Goal: Task Accomplishment & Management: Manage account settings

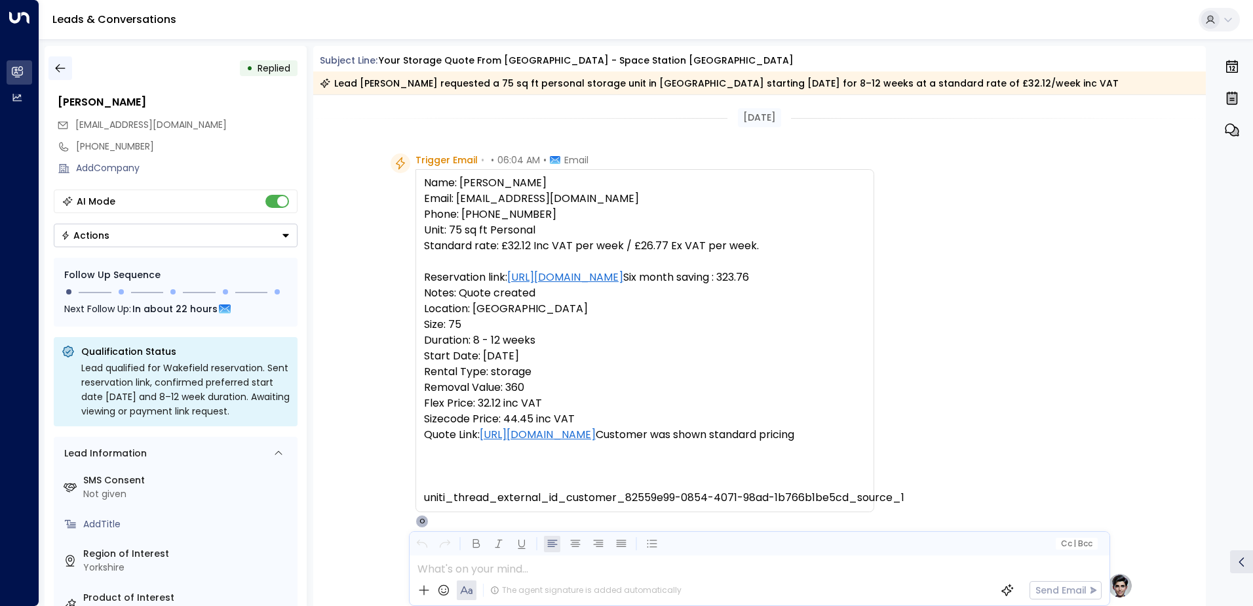
scroll to position [549, 0]
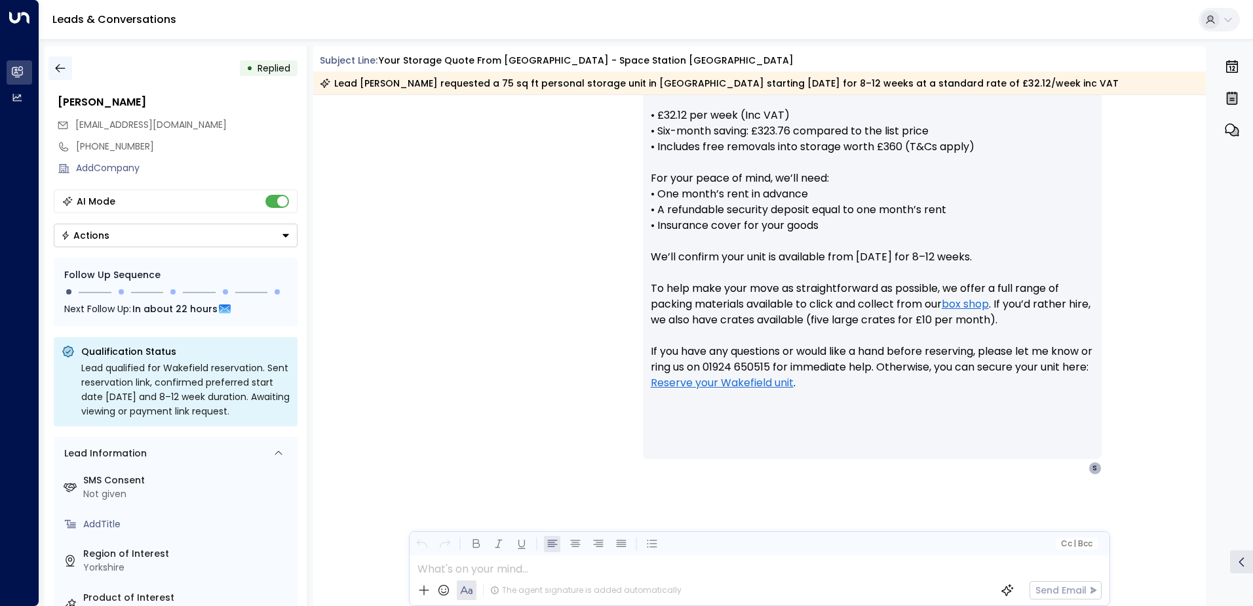
click at [58, 64] on icon "button" at bounding box center [60, 68] width 13 height 13
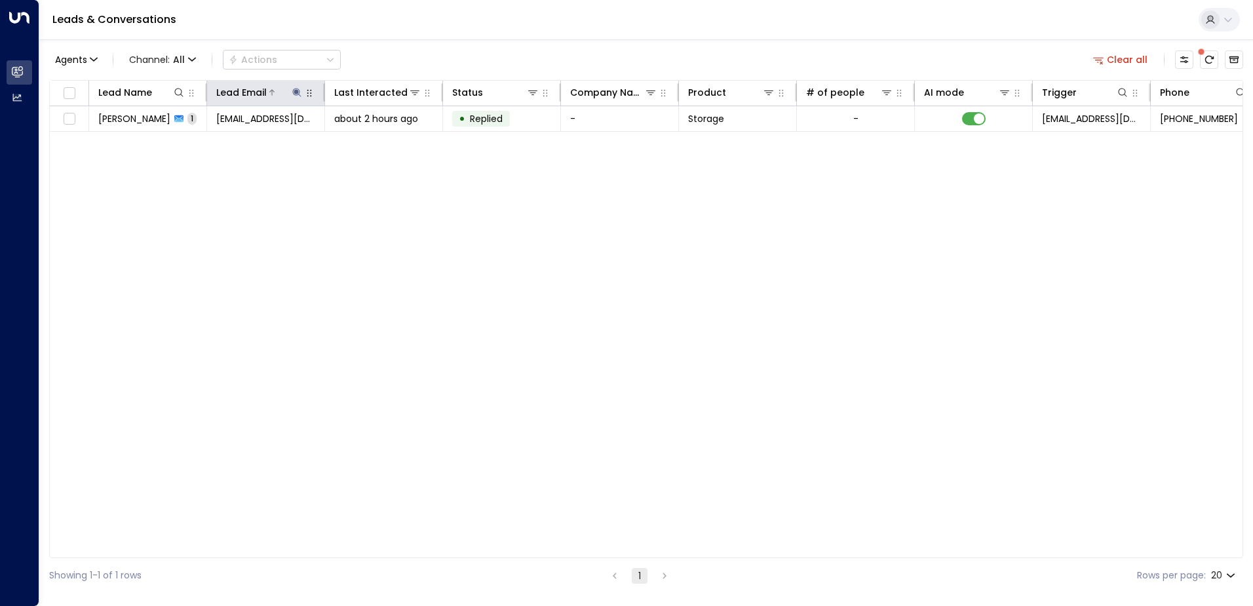
click at [293, 90] on icon at bounding box center [297, 92] width 10 height 10
click at [379, 140] on icon "button" at bounding box center [379, 140] width 10 height 10
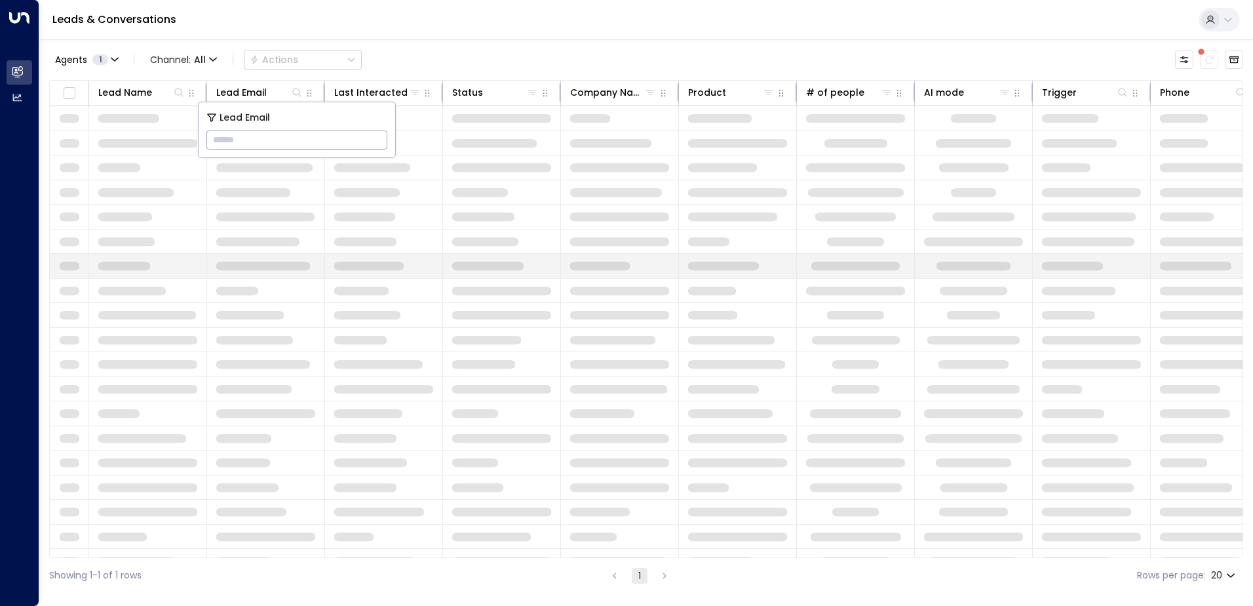
type input "**********"
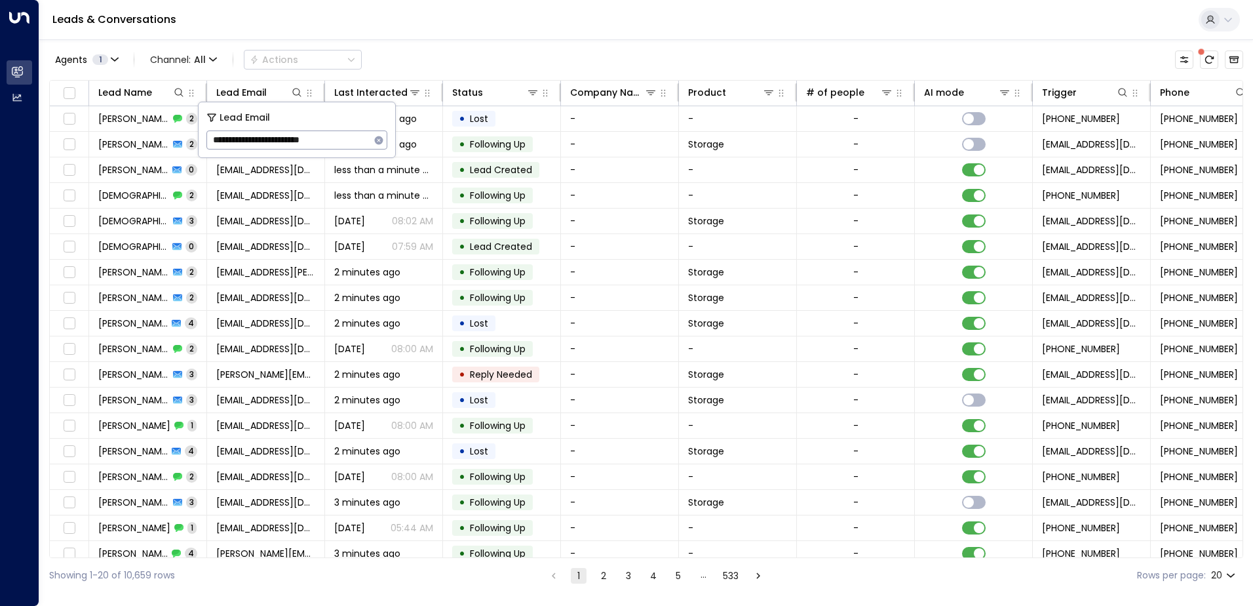
click at [462, 24] on div "Leads & Conversations" at bounding box center [646, 20] width 1214 height 40
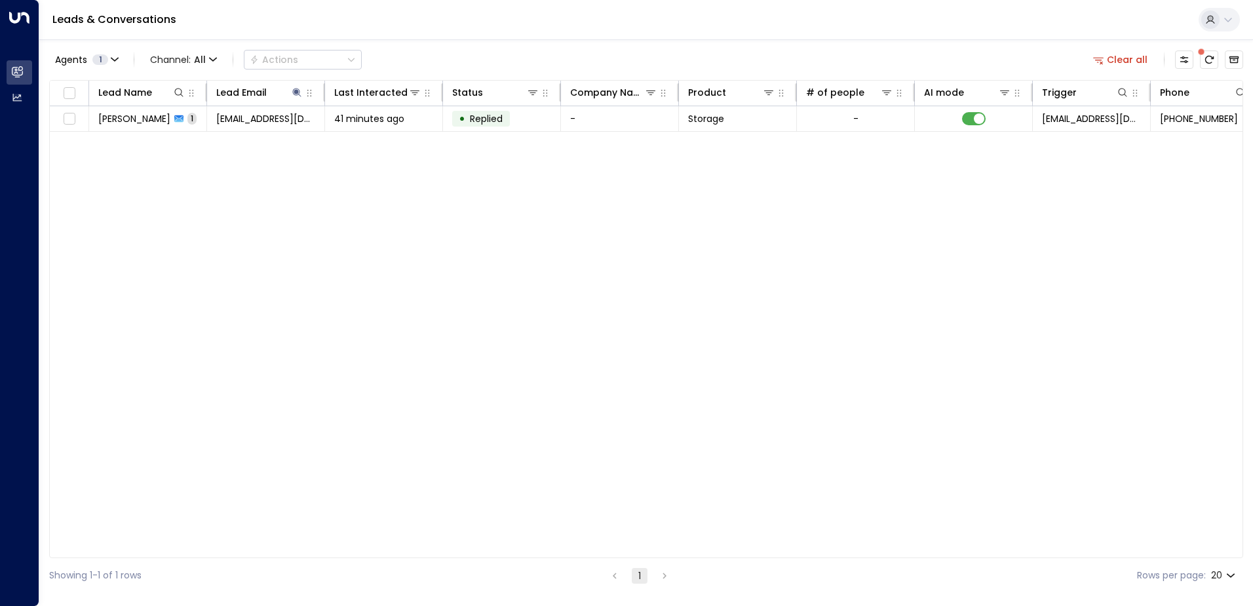
click at [131, 119] on span "[PERSON_NAME]" at bounding box center [134, 118] width 72 height 13
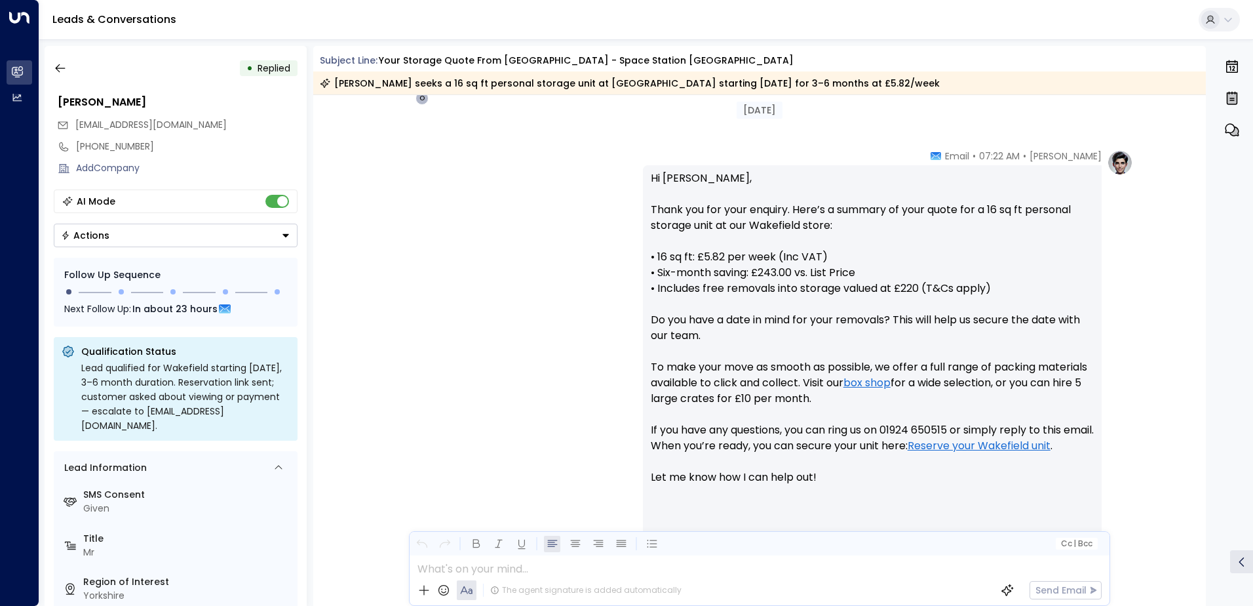
scroll to position [533, 0]
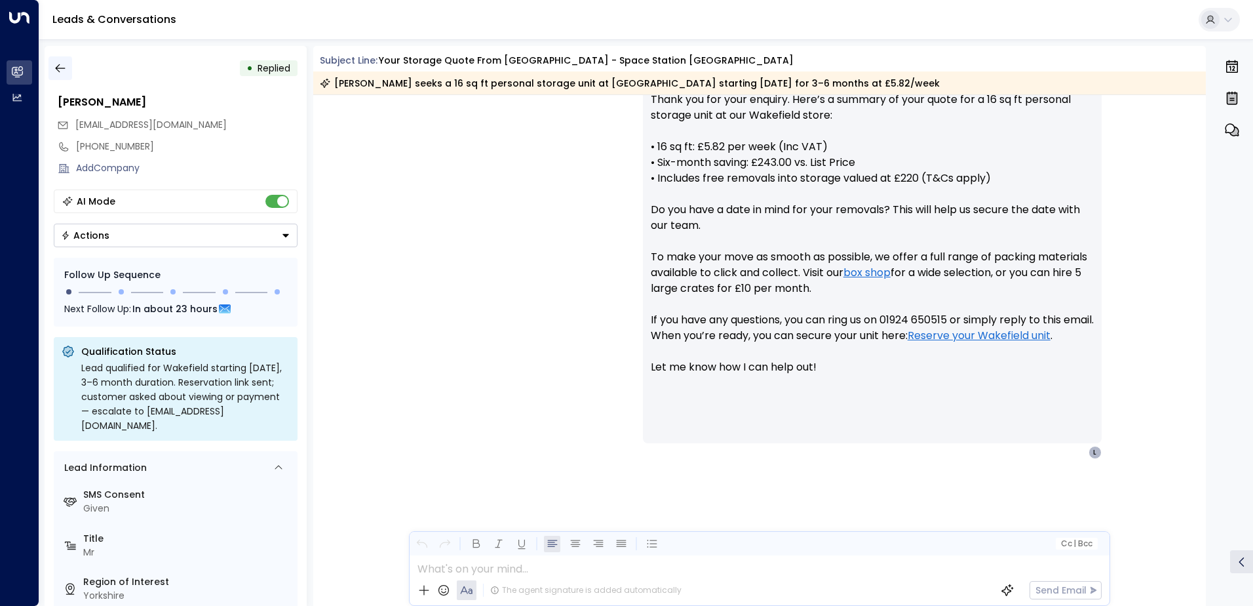
click at [62, 71] on icon "button" at bounding box center [60, 68] width 13 height 13
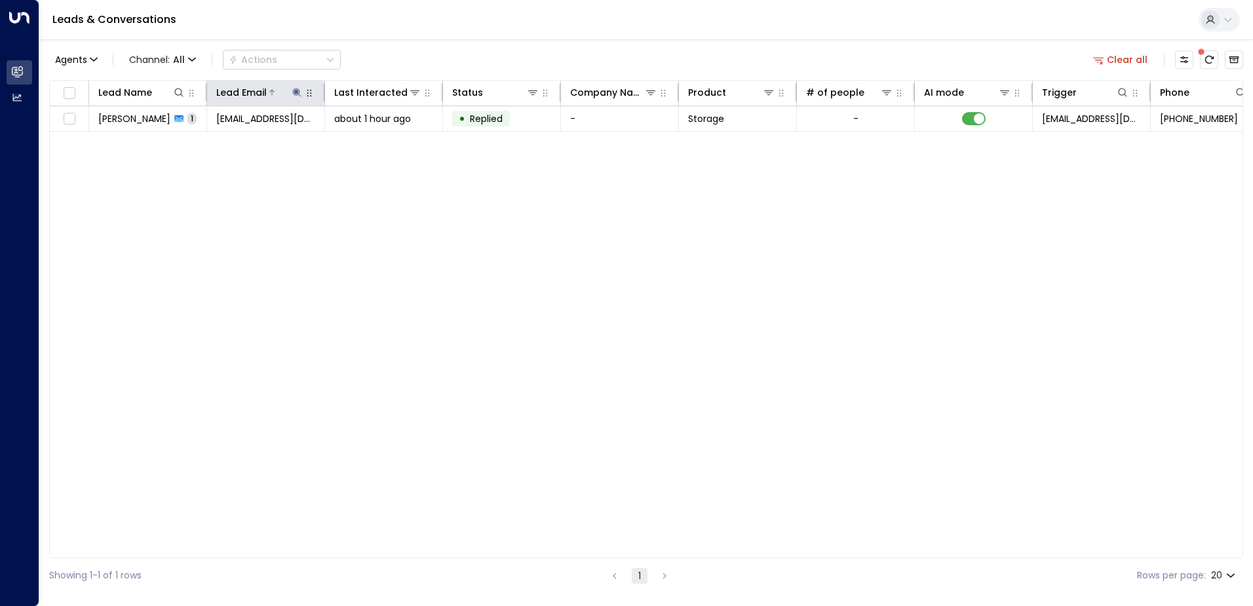
click at [297, 92] on icon at bounding box center [296, 92] width 9 height 9
click at [377, 138] on icon "button" at bounding box center [379, 140] width 9 height 9
click at [176, 94] on icon at bounding box center [178, 92] width 9 height 9
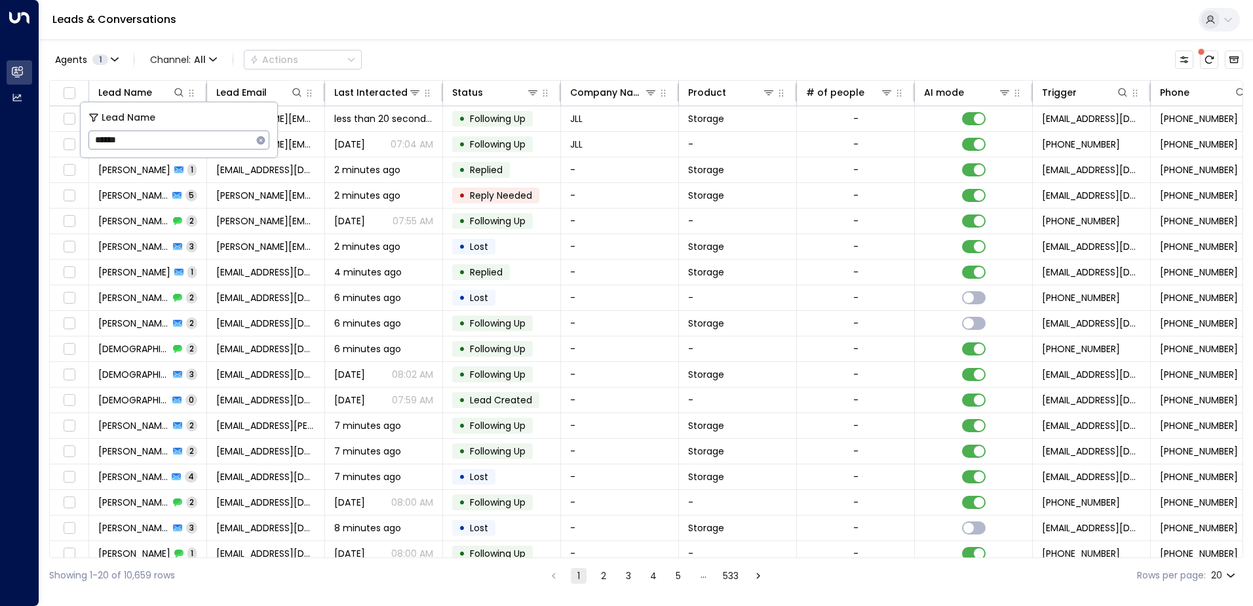
type input "******"
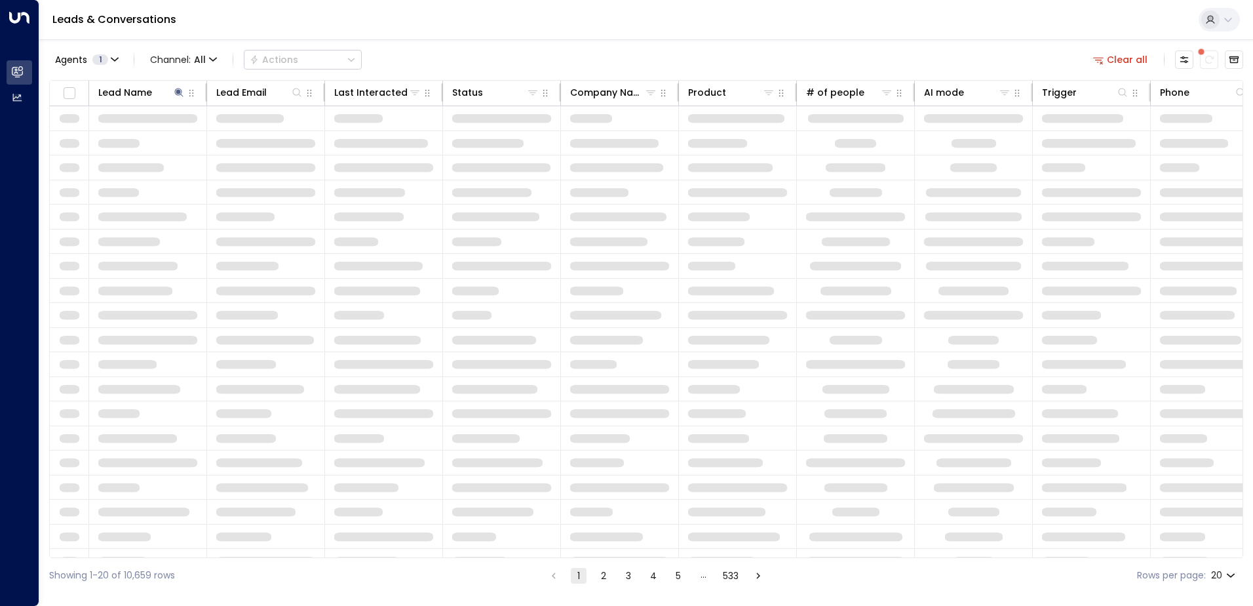
click at [462, 5] on div "Leads & Conversations" at bounding box center [646, 20] width 1214 height 40
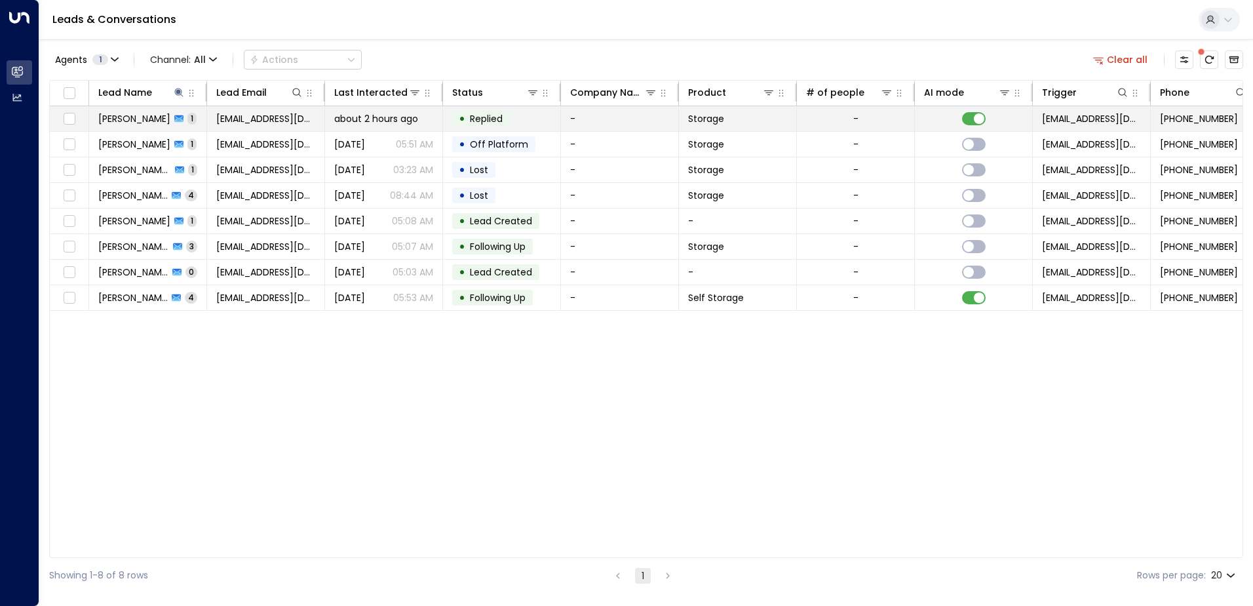
click at [146, 119] on span "[PERSON_NAME]" at bounding box center [134, 118] width 72 height 13
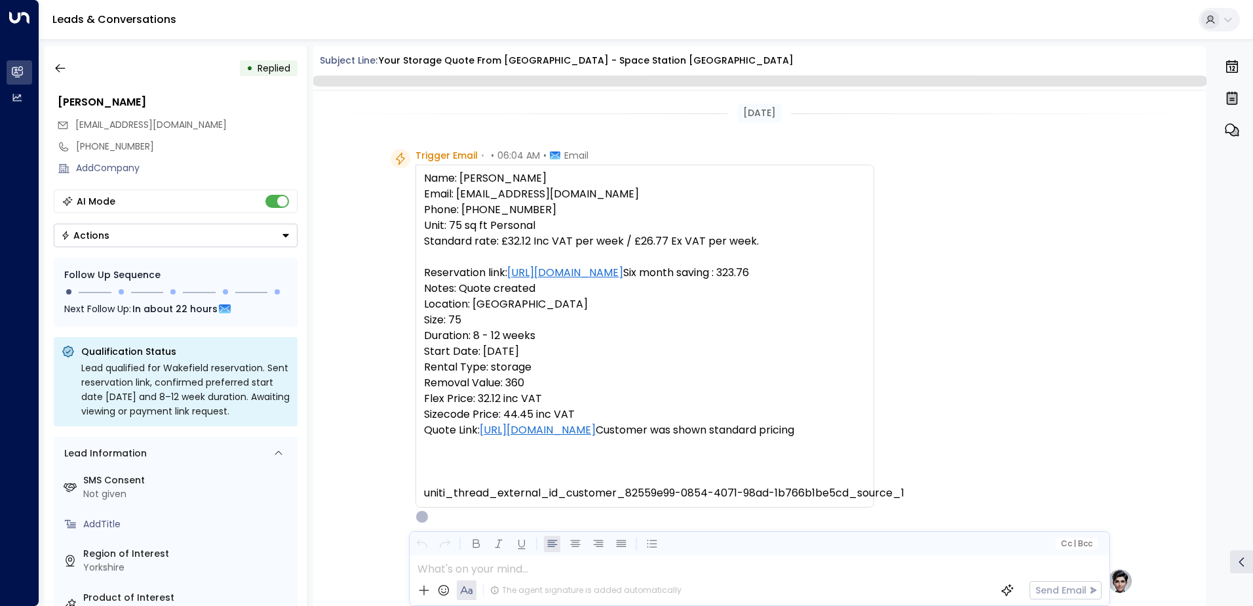
scroll to position [494, 0]
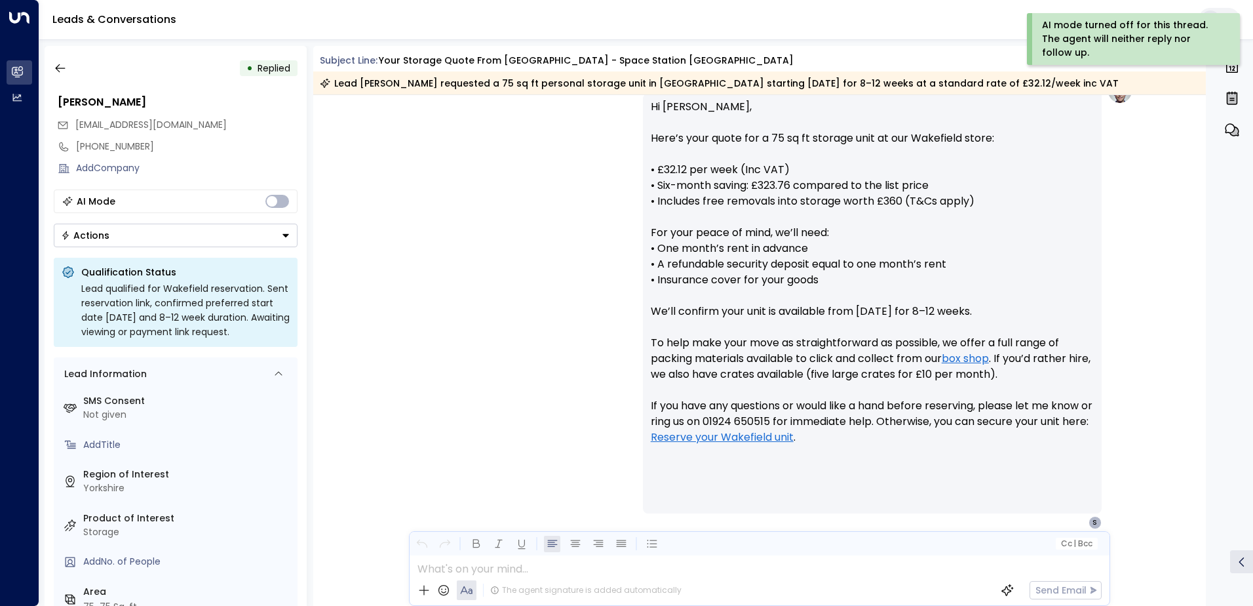
click at [285, 234] on icon "Button group with a nested menu" at bounding box center [286, 235] width 7 height 3
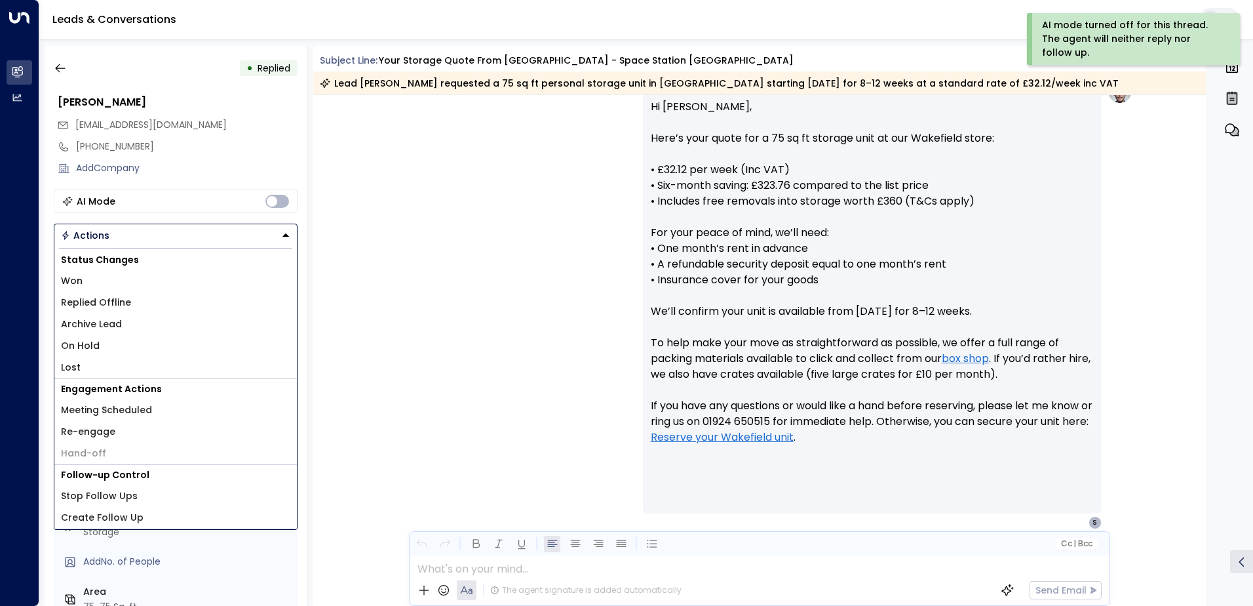
click at [123, 296] on span "Replied Offline" at bounding box center [96, 303] width 70 height 14
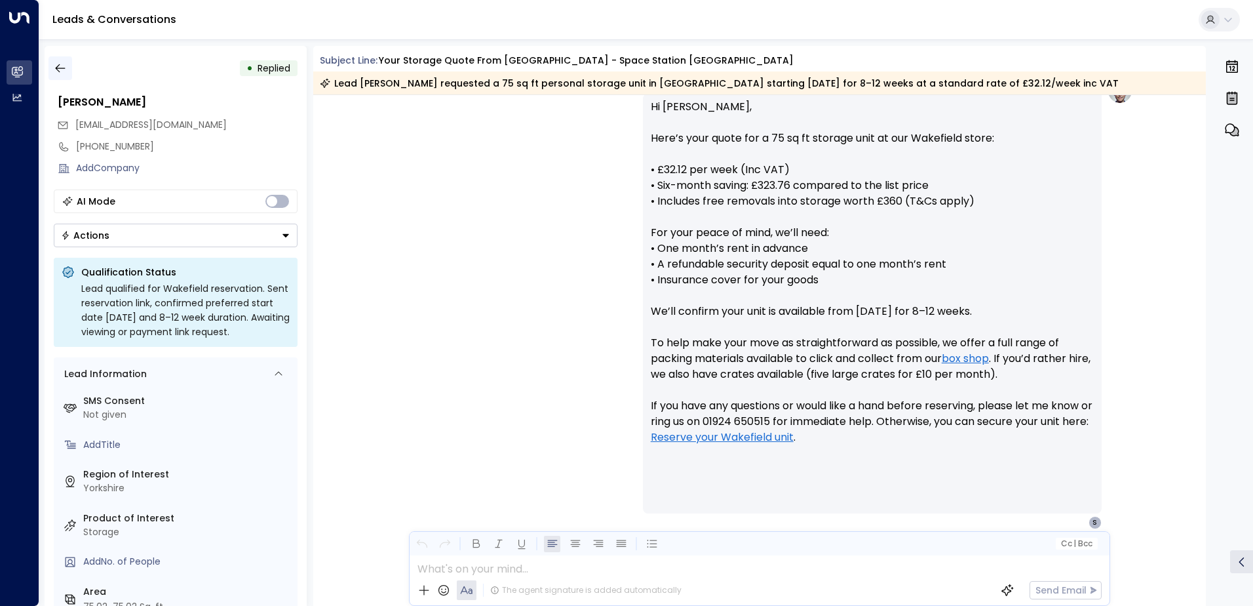
click at [62, 71] on icon "button" at bounding box center [60, 68] width 13 height 13
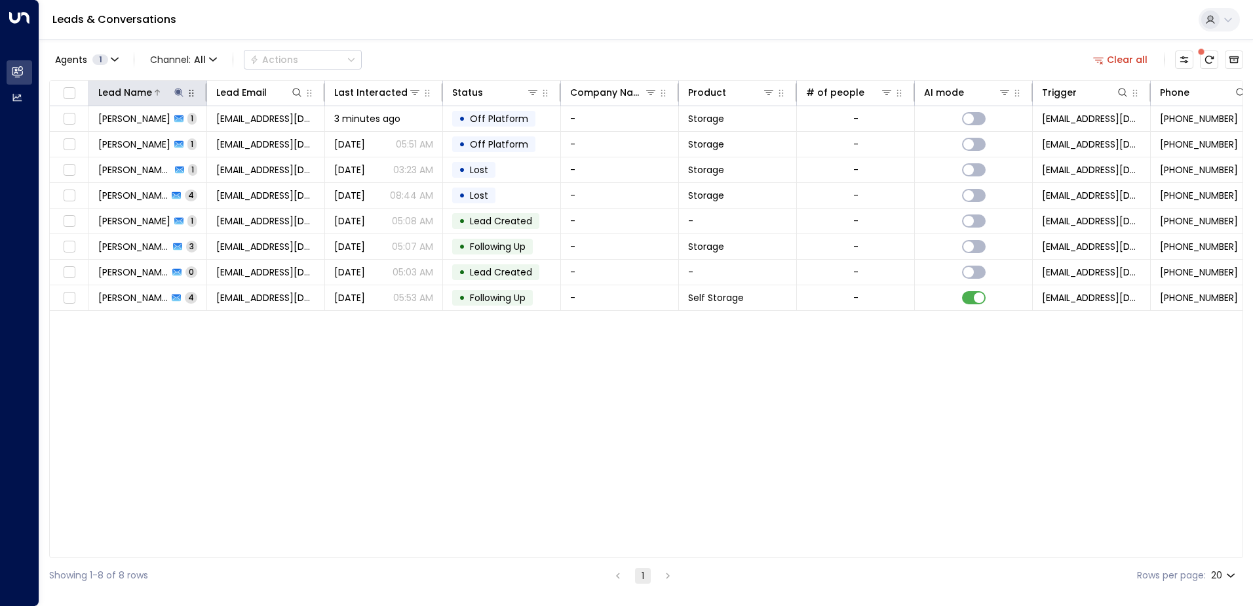
click at [177, 93] on icon at bounding box center [179, 92] width 10 height 10
click at [259, 143] on icon "button" at bounding box center [261, 140] width 9 height 9
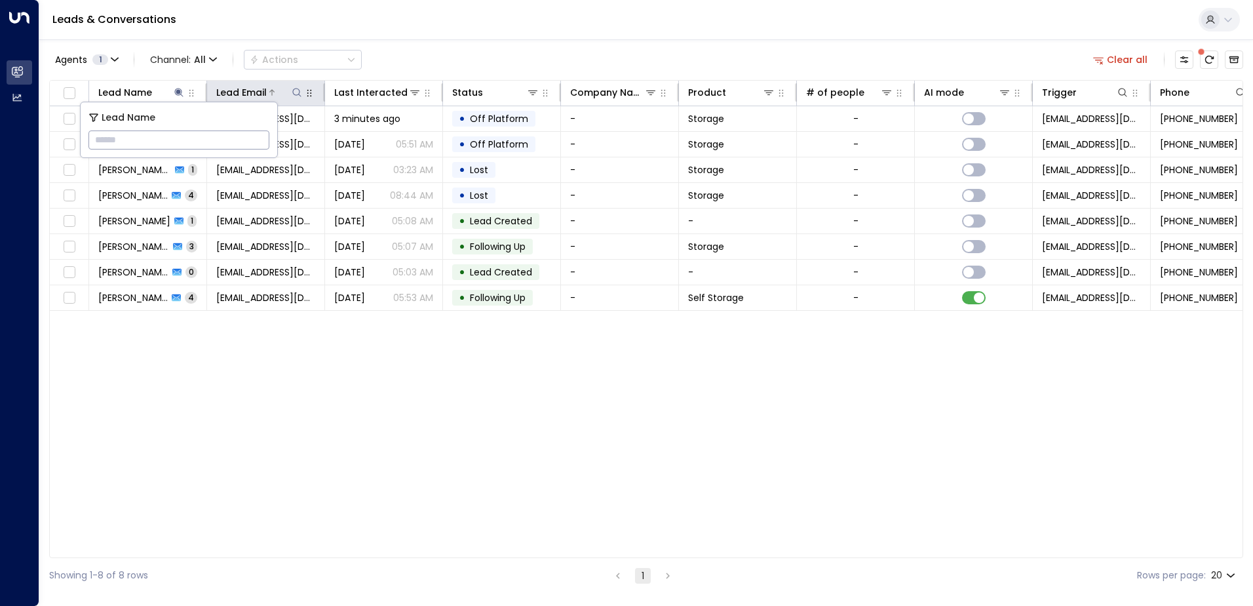
click at [294, 88] on icon at bounding box center [297, 92] width 10 height 10
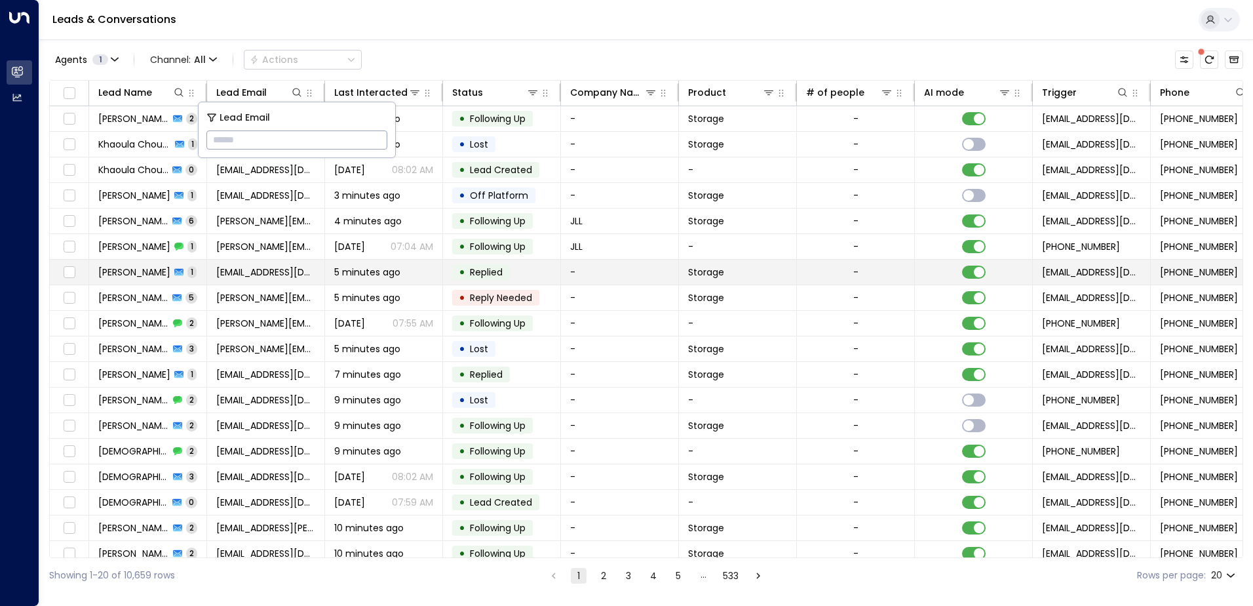
type input "**********"
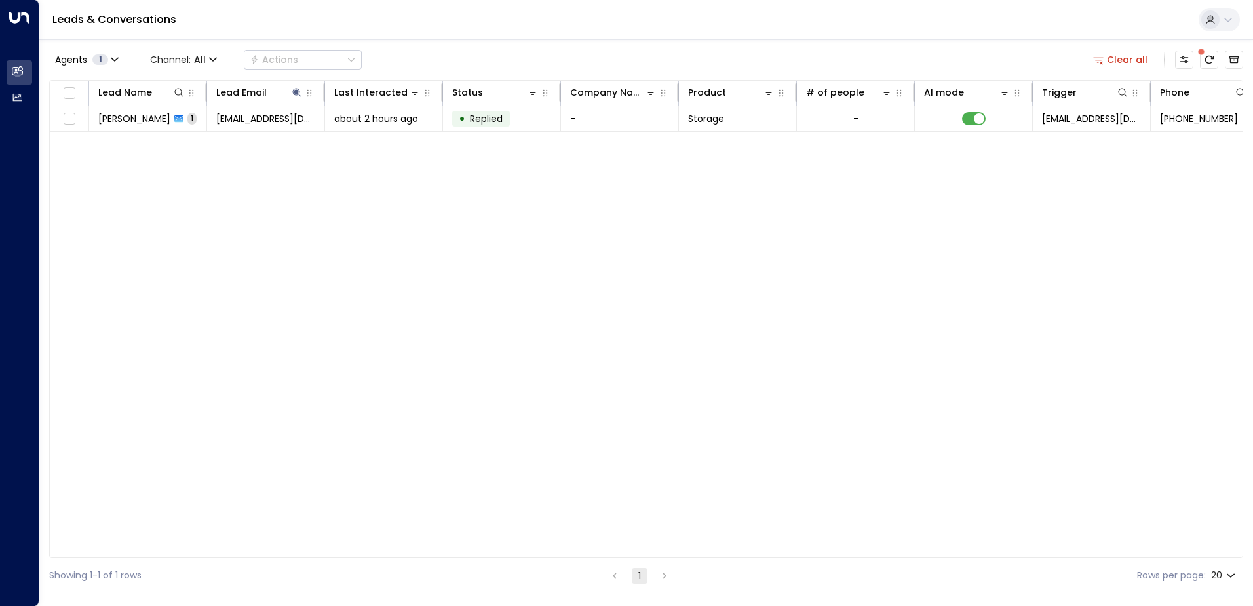
click at [343, 21] on div "Leads & Conversations" at bounding box center [646, 20] width 1214 height 40
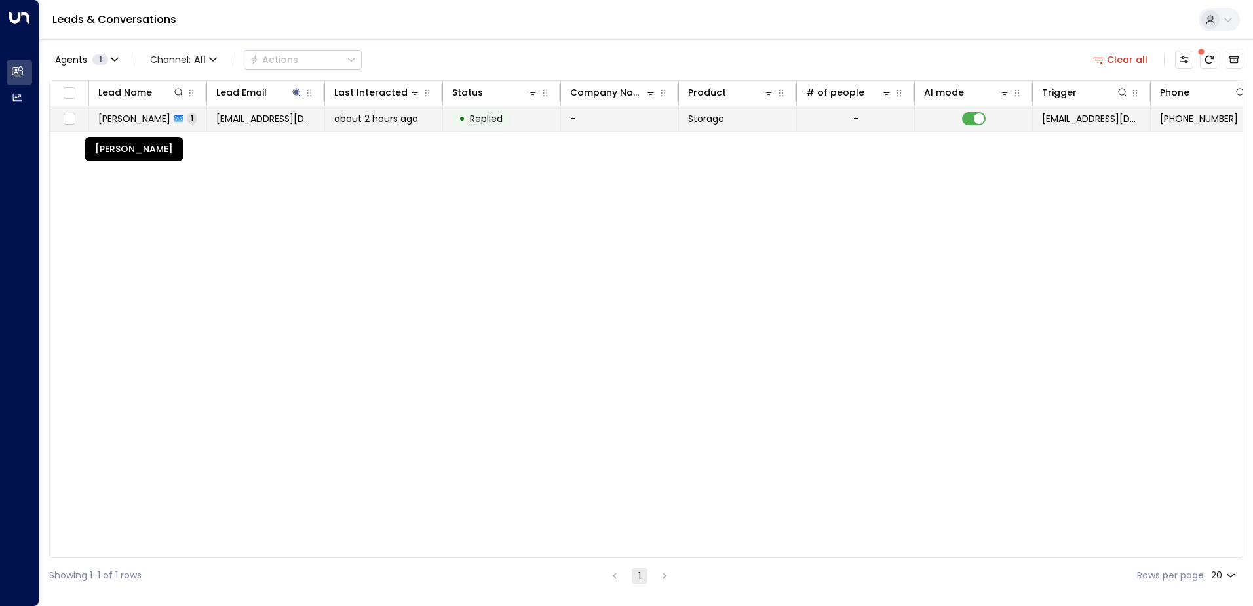
click at [117, 124] on span "[PERSON_NAME]" at bounding box center [134, 118] width 72 height 13
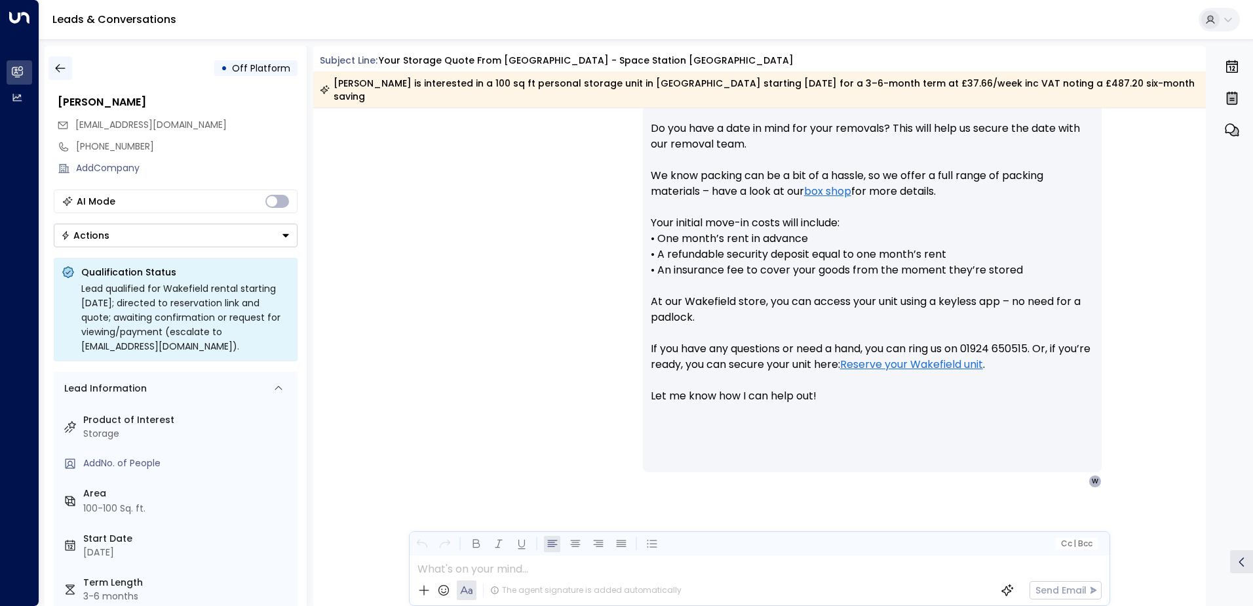
click at [52, 60] on button "button" at bounding box center [61, 68] width 24 height 24
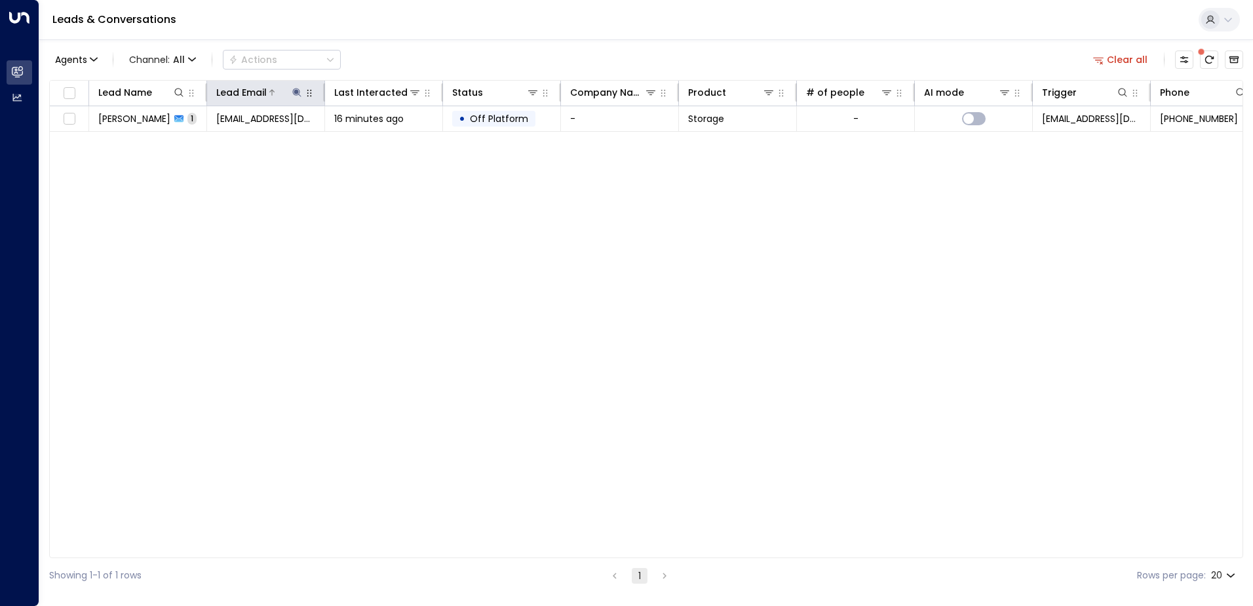
click at [296, 90] on icon at bounding box center [296, 92] width 9 height 9
click at [376, 141] on icon "button" at bounding box center [379, 140] width 9 height 9
click at [174, 93] on icon at bounding box center [179, 92] width 10 height 10
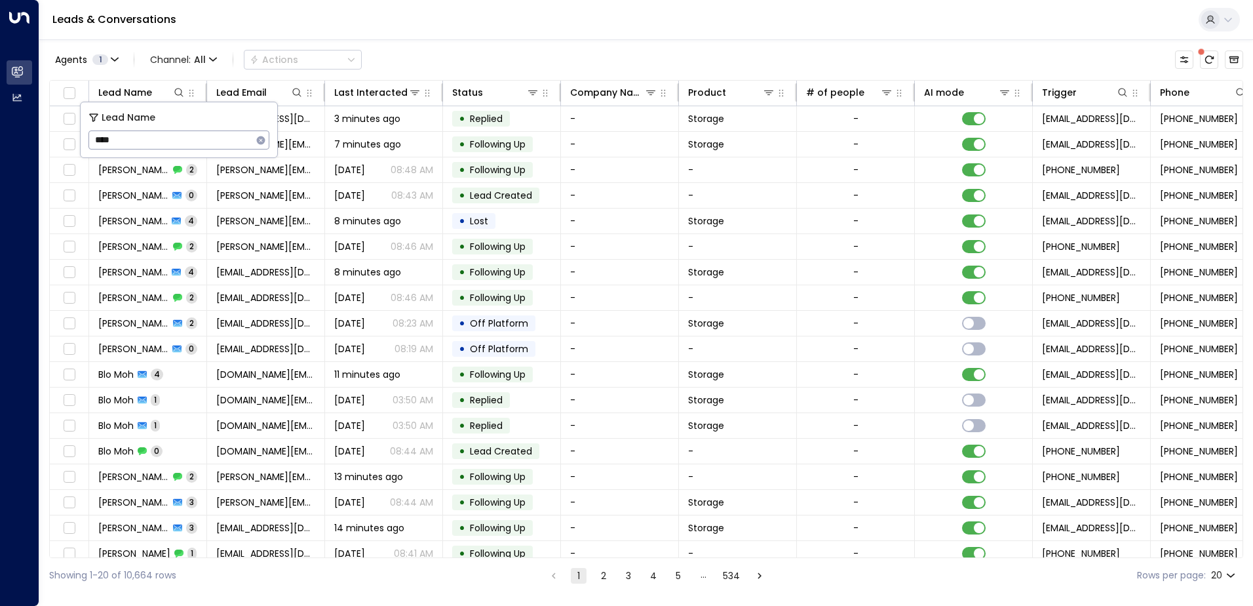
type input "****"
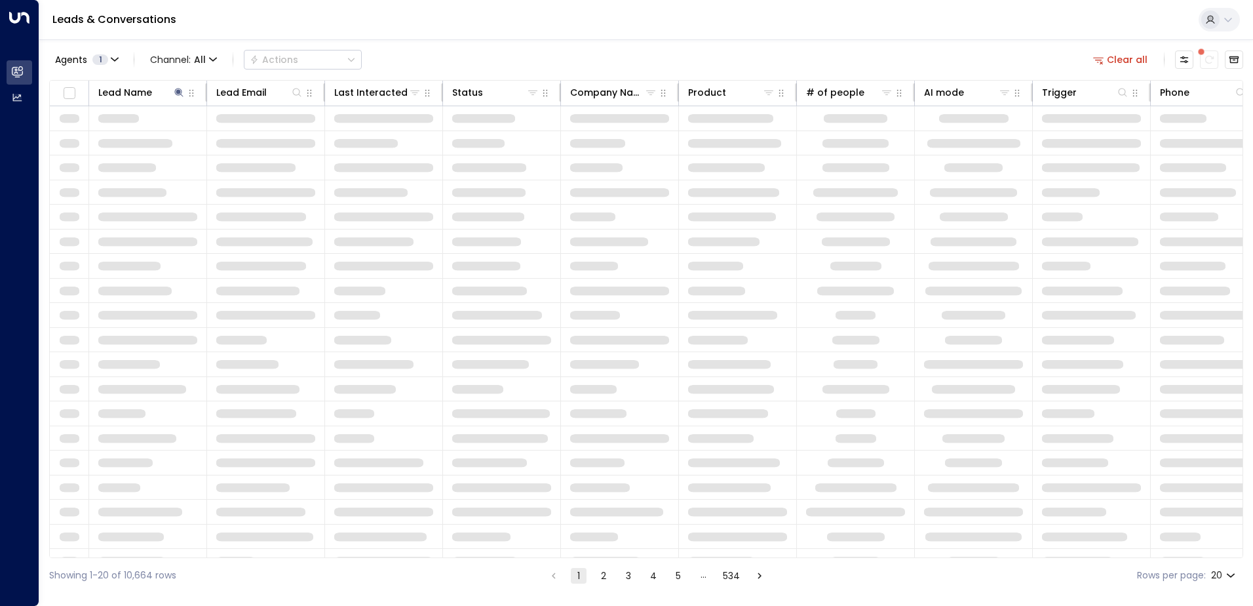
click at [328, 34] on div "Leads & Conversations" at bounding box center [646, 20] width 1214 height 40
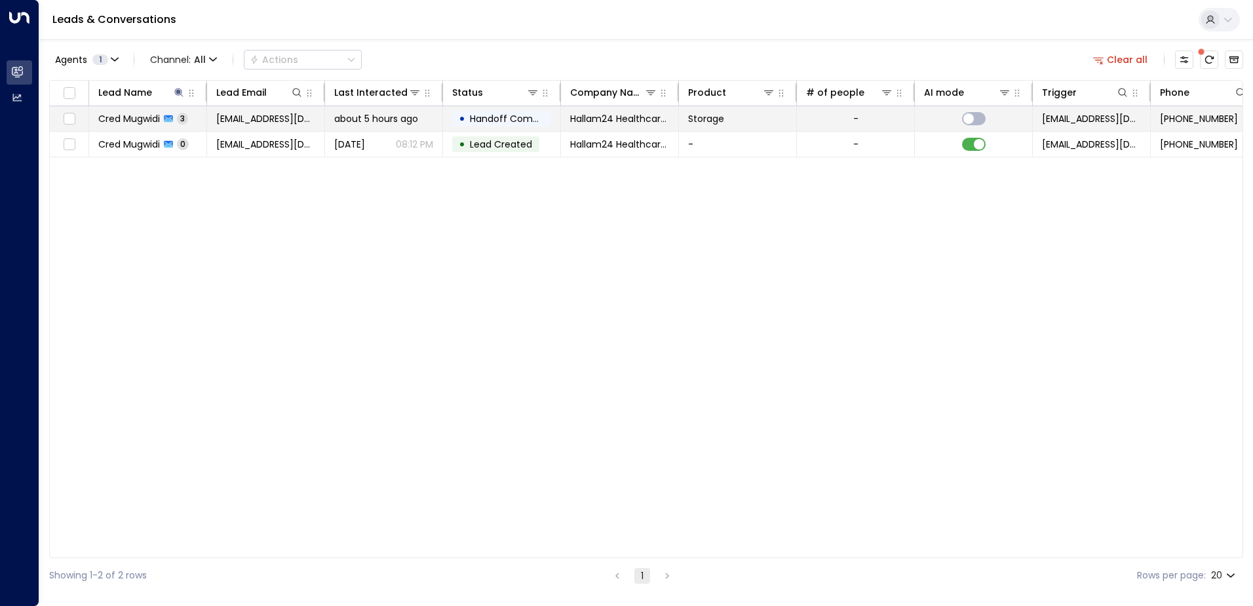
click at [138, 123] on span "Cred Mugwidi" at bounding box center [129, 118] width 62 height 13
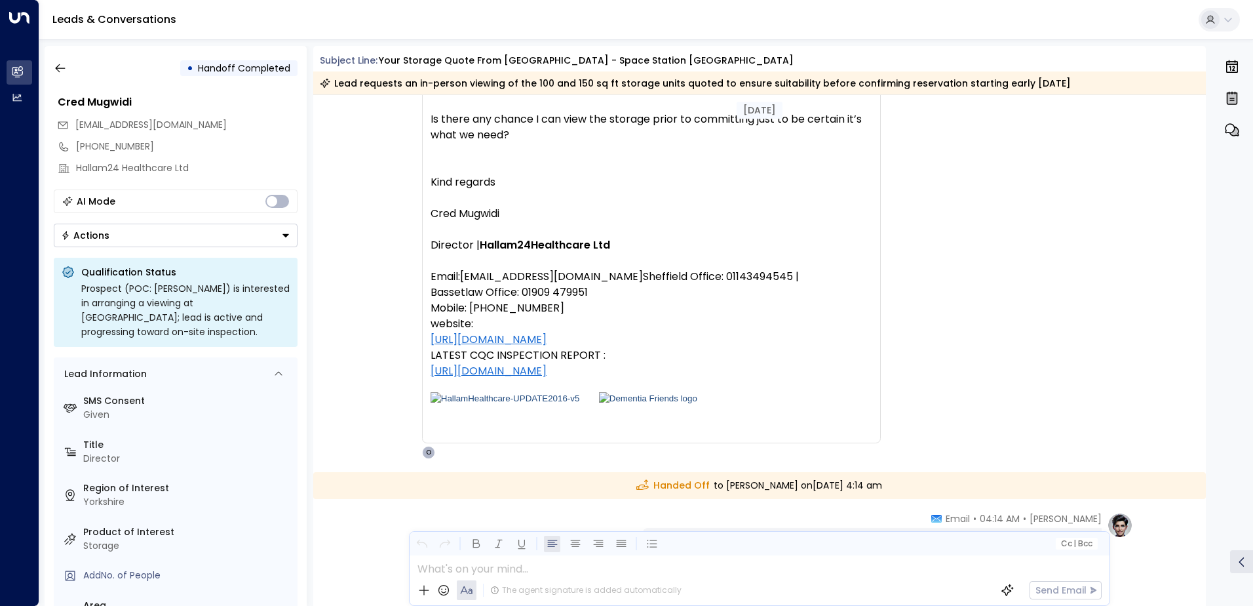
scroll to position [928, 0]
